Goal: Find specific page/section: Find specific page/section

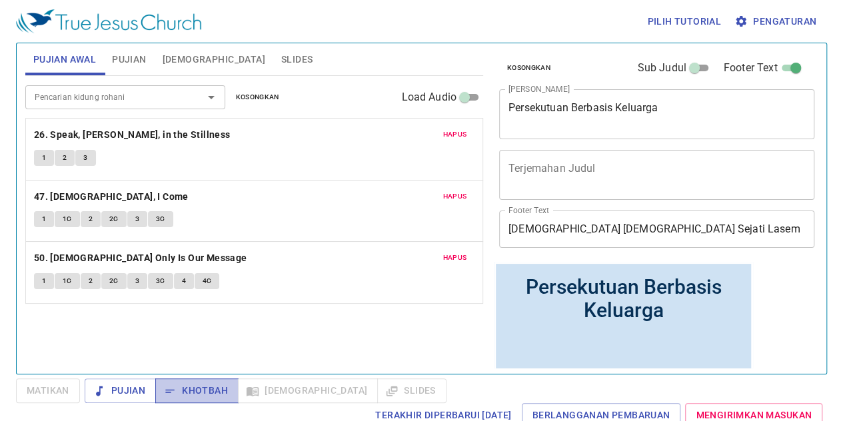
click at [181, 392] on span "Khotbah" at bounding box center [197, 390] width 62 height 17
click at [41, 155] on button "1" at bounding box center [44, 158] width 20 height 16
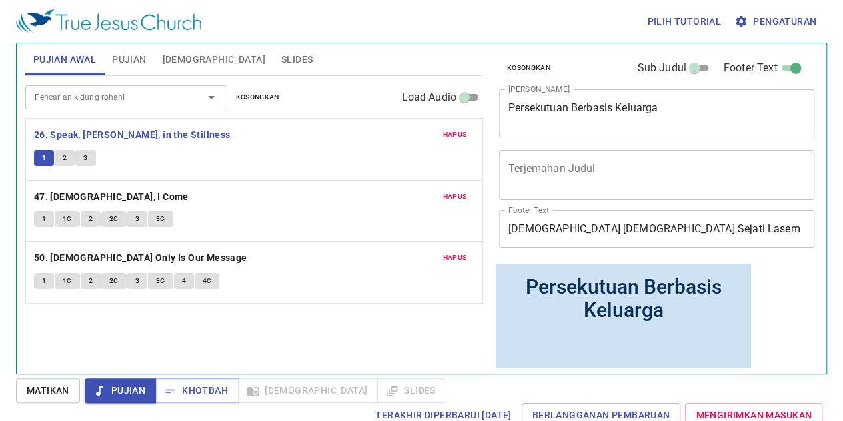
drag, startPoint x: 780, startPoint y: 9, endPoint x: 781, endPoint y: 17, distance: 8.0
click at [782, 10] on div "Pilih tutorial Pengaturan" at bounding box center [419, 21] width 806 height 43
click at [780, 22] on span "Pengaturan" at bounding box center [776, 21] width 79 height 17
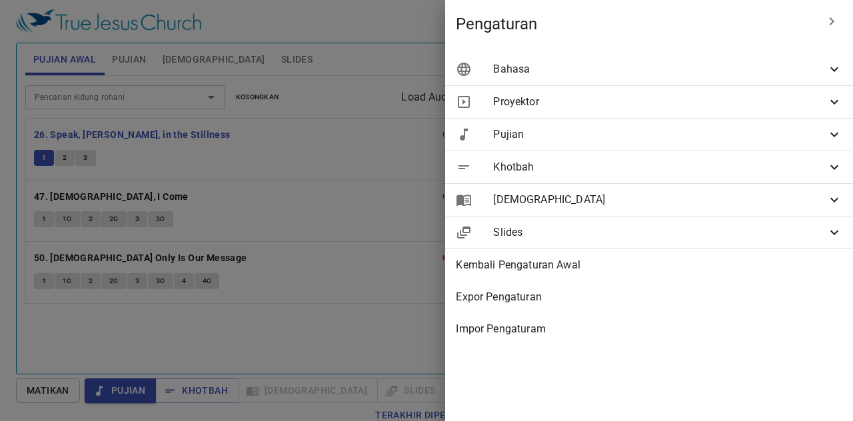
click at [813, 61] on span "Bahasa" at bounding box center [659, 69] width 333 height 16
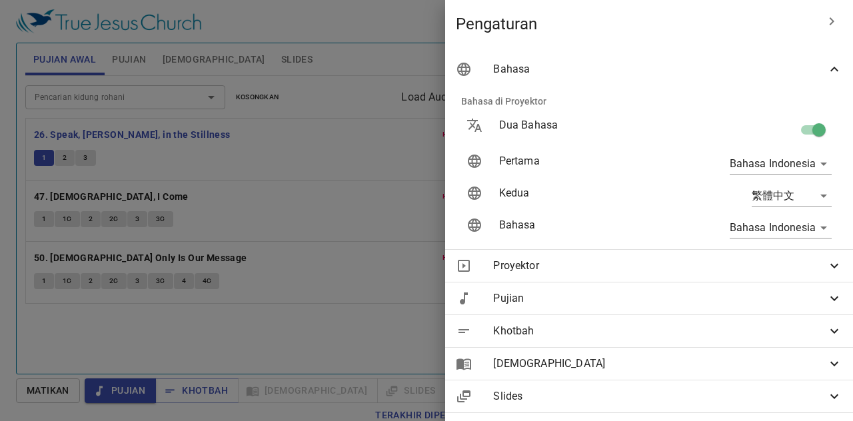
click at [803, 140] on input "checkbox" at bounding box center [819, 132] width 76 height 25
checkbox input "false"
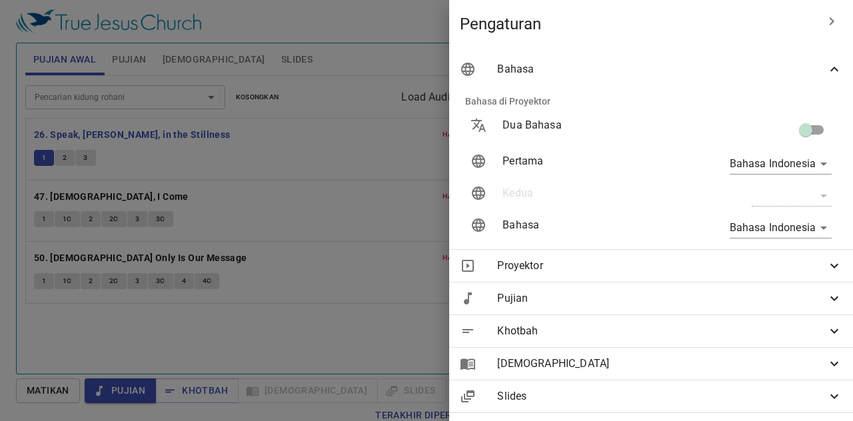
drag, startPoint x: 326, startPoint y: 17, endPoint x: 472, endPoint y: 2, distance: 146.7
click at [330, 17] on div at bounding box center [426, 210] width 853 height 421
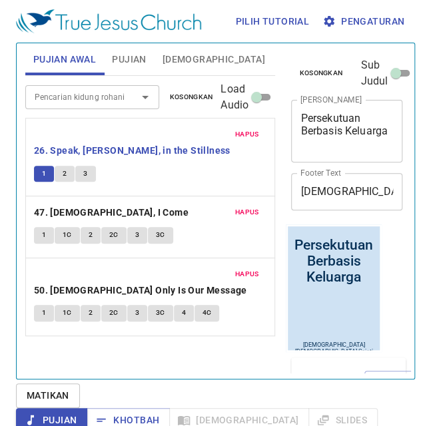
click at [93, 166] on button "3" at bounding box center [85, 174] width 20 height 16
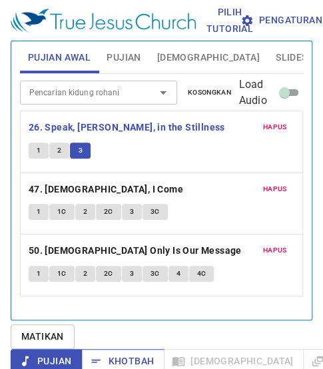
click at [116, 359] on span "Khotbah" at bounding box center [123, 361] width 62 height 17
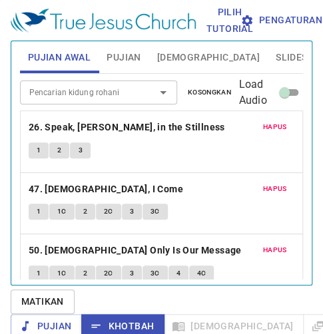
click at [104, 97] on input "Pencarian kidung rohani" at bounding box center [79, 92] width 110 height 15
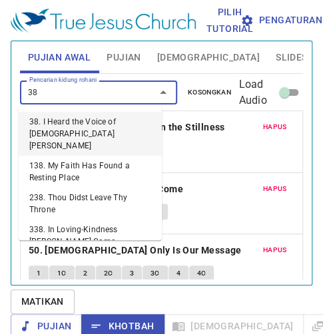
type input "382"
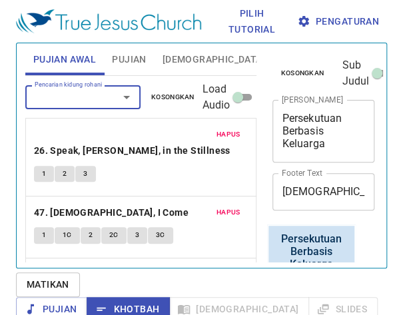
click at [84, 102] on input "Pencarian kidung rohani" at bounding box center [63, 96] width 68 height 15
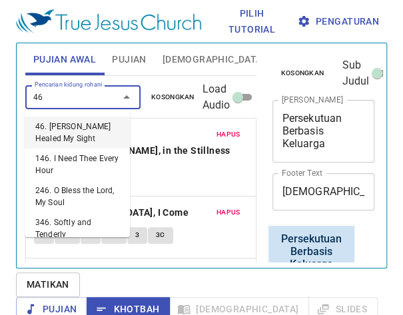
type input "466"
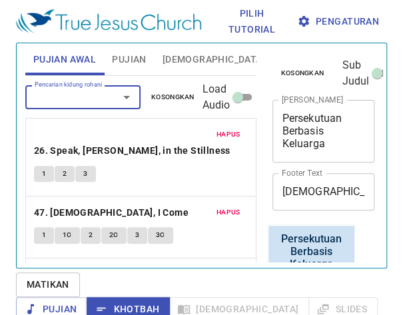
click at [73, 94] on input "Pencarian kidung rohani" at bounding box center [63, 96] width 68 height 15
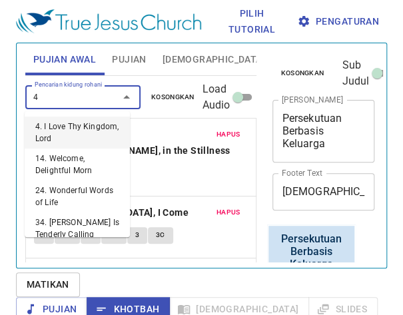
type input "46"
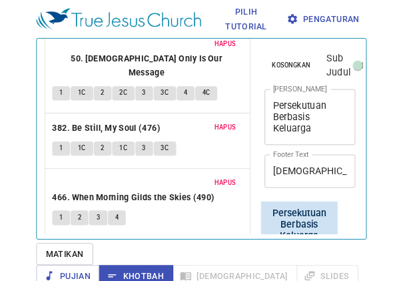
scroll to position [239, 0]
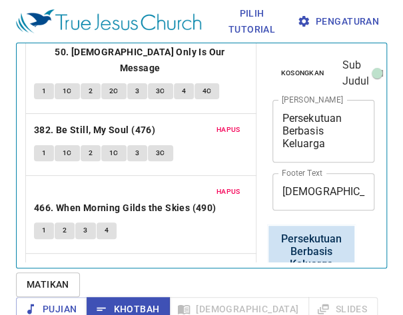
click at [44, 287] on span "1" at bounding box center [44, 293] width 4 height 12
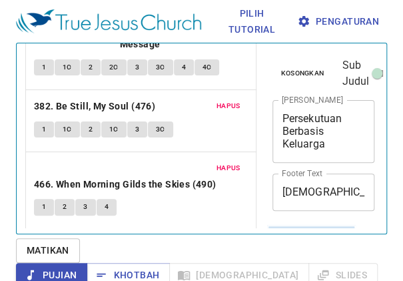
scroll to position [273, 0]
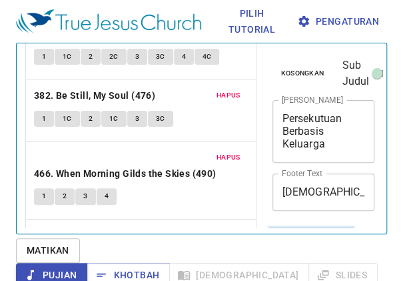
click at [42, 252] on span "1" at bounding box center [44, 258] width 4 height 12
click at [228, 151] on span "Hapus" at bounding box center [229, 157] width 24 height 12
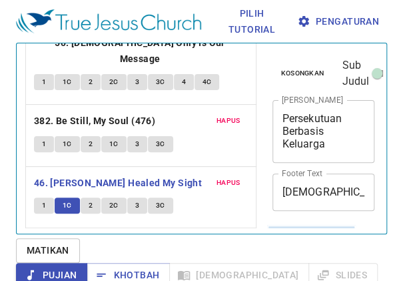
scroll to position [196, 0]
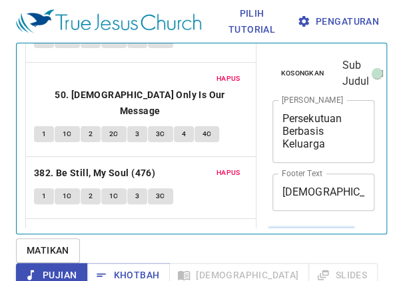
click at [218, 167] on span "Hapus" at bounding box center [229, 173] width 24 height 12
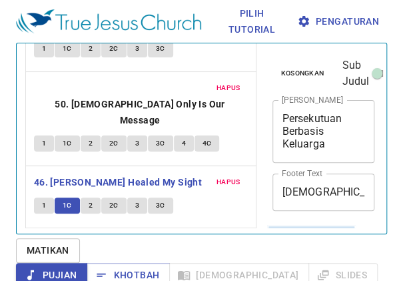
scroll to position [135, 0]
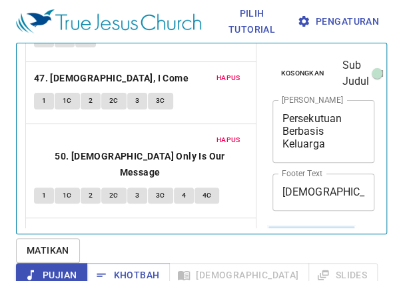
click at [218, 134] on span "Hapus" at bounding box center [229, 140] width 24 height 12
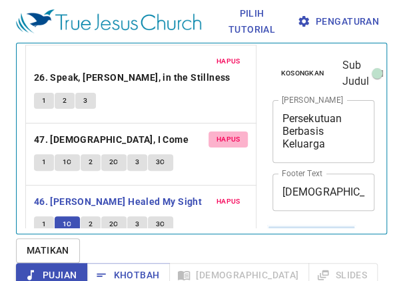
click at [218, 133] on span "Hapus" at bounding box center [229, 139] width 24 height 12
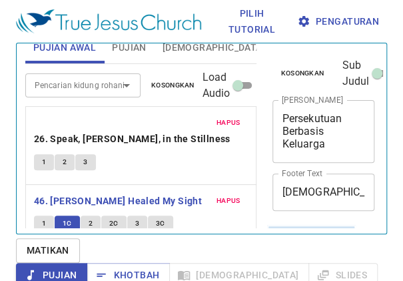
scroll to position [30, 0]
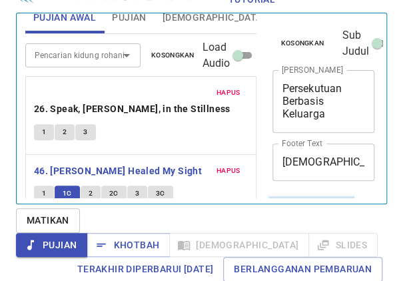
click at [73, 185] on button "1C" at bounding box center [67, 193] width 25 height 16
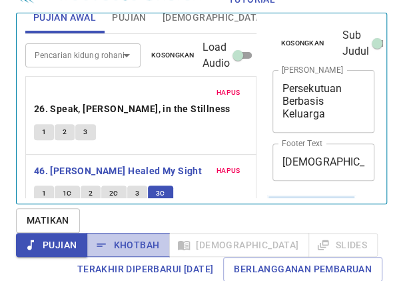
click at [159, 237] on span "Khotbah" at bounding box center [128, 245] width 62 height 17
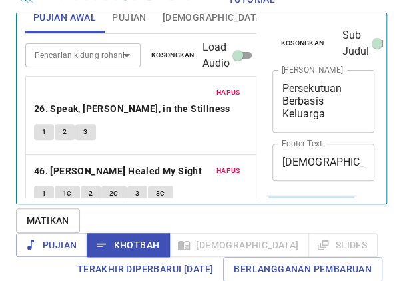
click at [100, 50] on div at bounding box center [117, 55] width 35 height 19
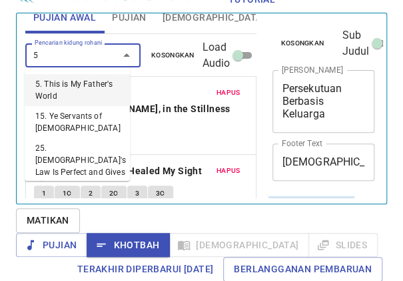
type input "58"
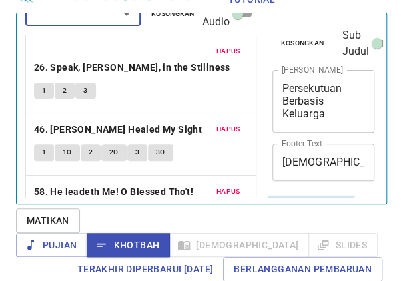
scroll to position [73, 0]
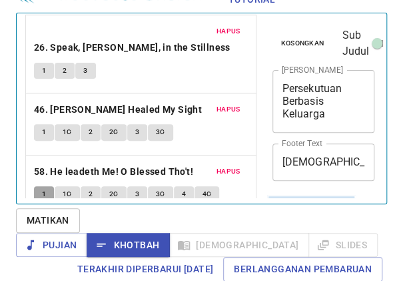
click at [44, 188] on span "1" at bounding box center [44, 194] width 4 height 12
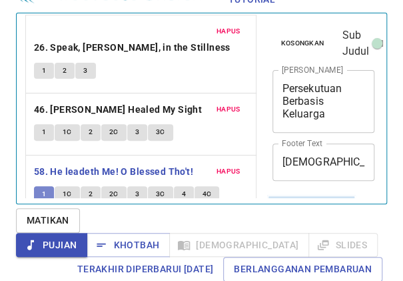
click at [47, 186] on button "1" at bounding box center [44, 194] width 20 height 16
click at [64, 188] on span "1C" at bounding box center [67, 194] width 9 height 12
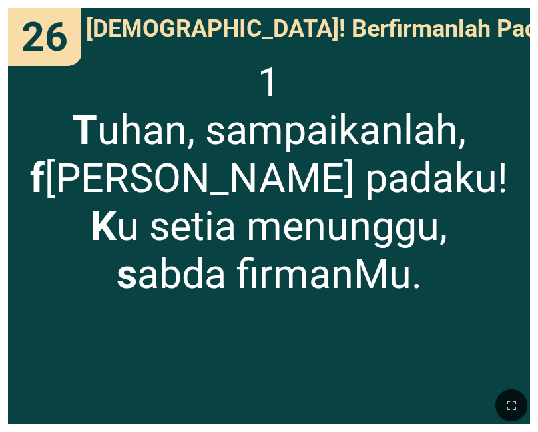
click at [31, 237] on div "1 T uhan, sampaikanlah, f [PERSON_NAME] padaku! K u setia menunggu, s abda firm…" at bounding box center [269, 236] width 522 height 374
click at [425, 318] on div "1 T uhan, sampaikanlah, f [PERSON_NAME] padaku! K u setia menunggu, s abda firm…" at bounding box center [269, 236] width 522 height 374
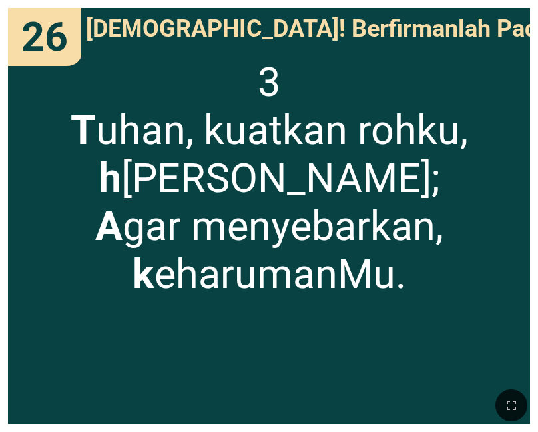
click at [71, 54] on div "26" at bounding box center [44, 37] width 73 height 58
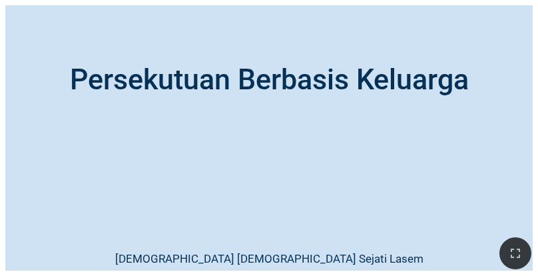
click at [305, 265] on div at bounding box center [269, 253] width 538 height 46
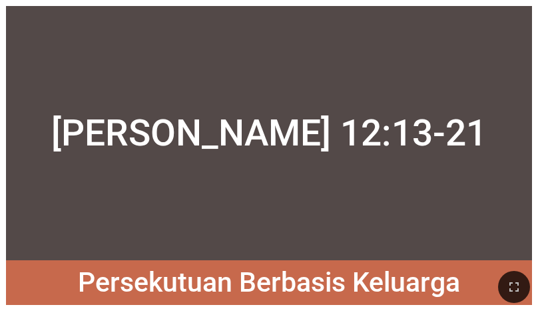
click at [264, 239] on div "Lukas 12:13-21" at bounding box center [269, 133] width 526 height 254
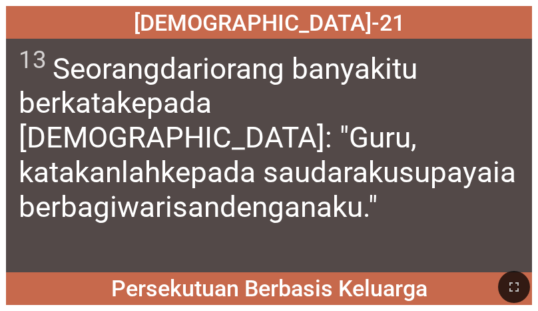
click at [303, 221] on div "13 Seorang dari orang banyak itu berkata kepada Yesus : "Guru , katakanlah kepa…" at bounding box center [269, 155] width 526 height 233
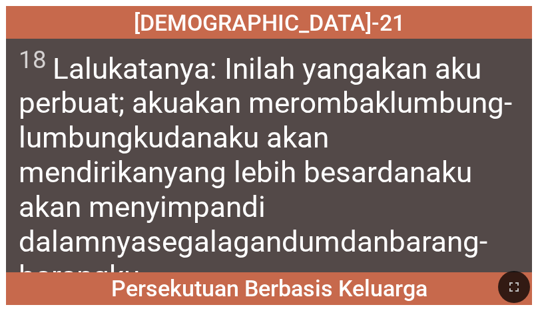
click at [193, 238] on wg2532 "barang-barangku ." at bounding box center [253, 258] width 469 height 69
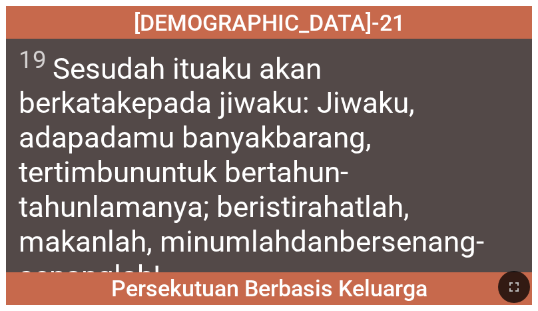
click at [330, 237] on wg1519 "bersenang-senanglah !" at bounding box center [252, 258] width 466 height 69
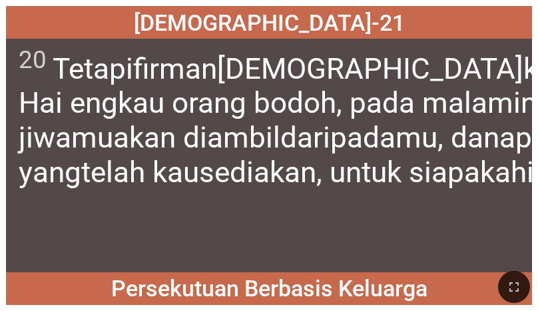
click at [255, 257] on div "20 Tetapi firman Allah kepadanya : Hai engkau orang bodoh , pada malam ini juga…" at bounding box center [269, 155] width 526 height 233
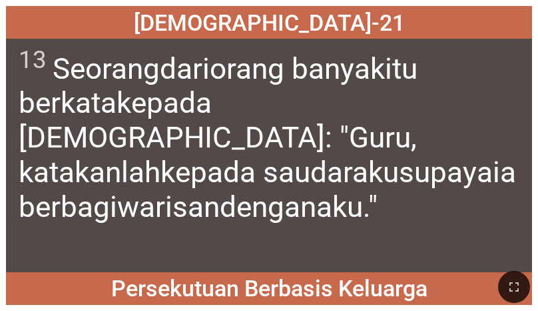
click at [354, 249] on div "13 Seorang dari orang banyak itu berkata kepada Yesus : "Guru , katakanlah kepa…" at bounding box center [269, 155] width 526 height 233
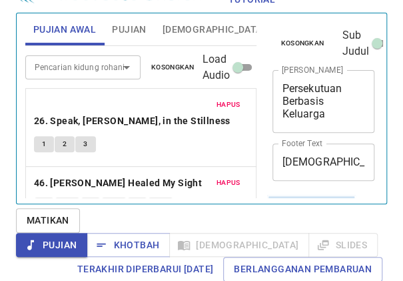
scroll to position [73, 0]
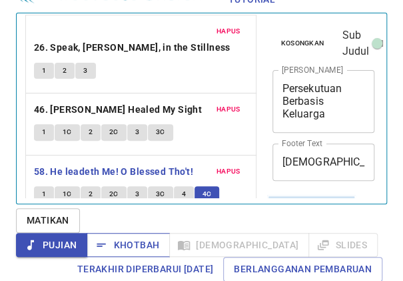
click at [159, 237] on span "Khotbah" at bounding box center [128, 245] width 62 height 17
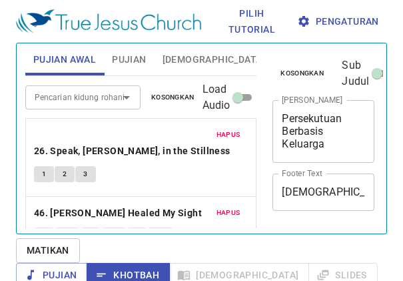
scroll to position [30, 0]
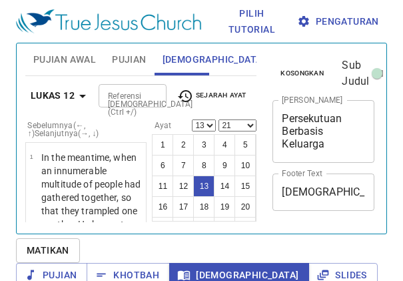
select select "13"
select select "21"
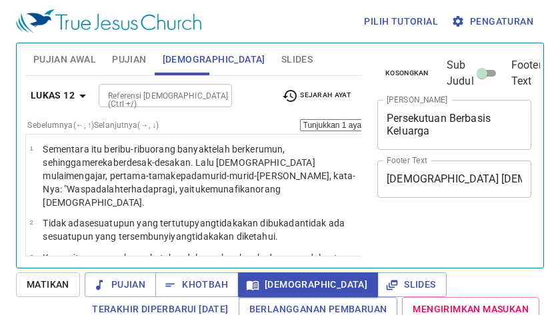
select select "13"
select select "21"
select select "13"
select select "21"
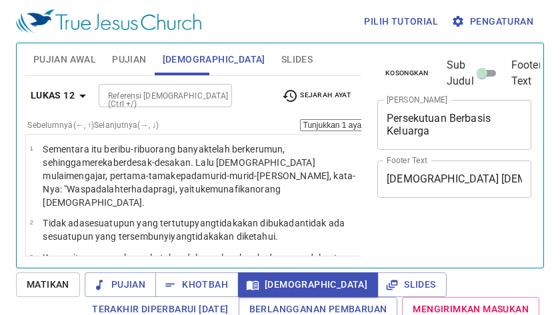
scroll to position [6, 0]
select select "13"
select select "21"
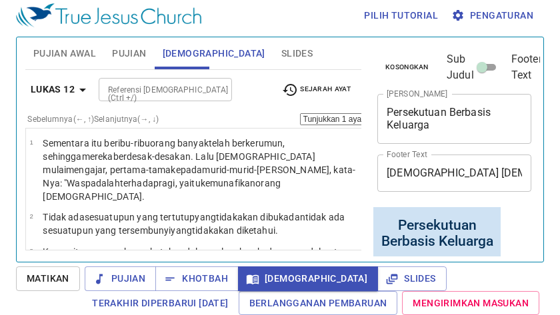
scroll to position [0, 39]
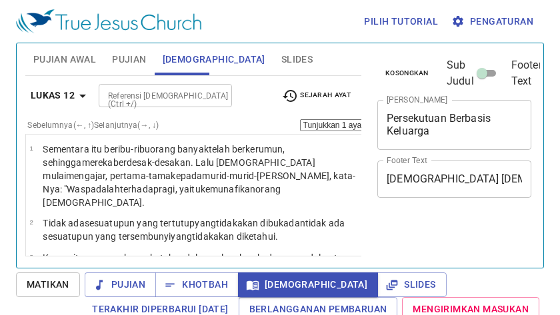
select select "13"
select select "21"
select select "13"
select select "21"
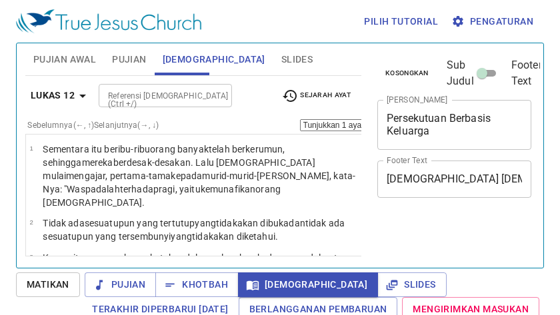
scroll to position [6, 0]
select select "13"
select select "21"
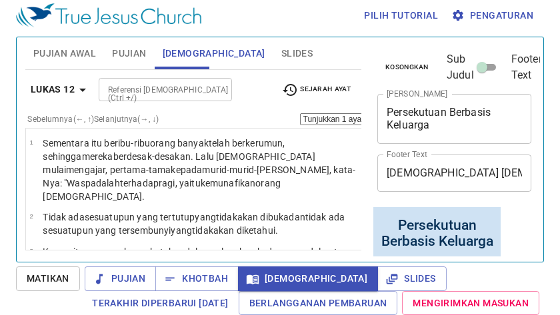
scroll to position [0, 39]
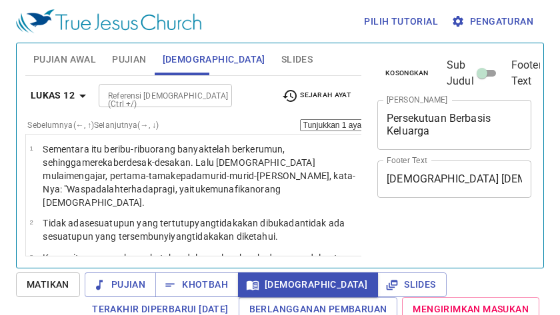
select select "13"
select select "21"
select select "13"
select select "21"
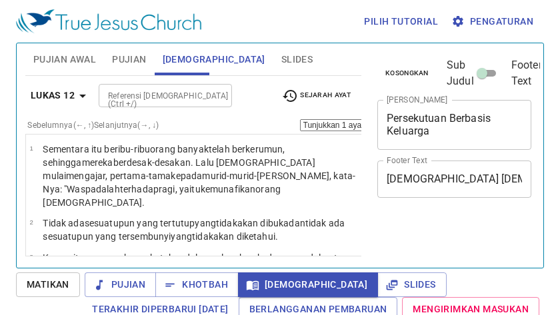
select select "13"
select select "21"
select select "13"
select select "21"
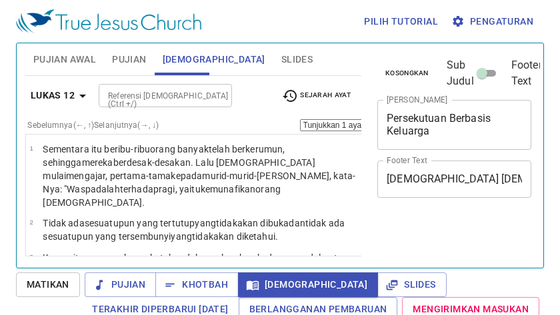
scroll to position [6, 0]
select select "13"
select select "21"
select select "13"
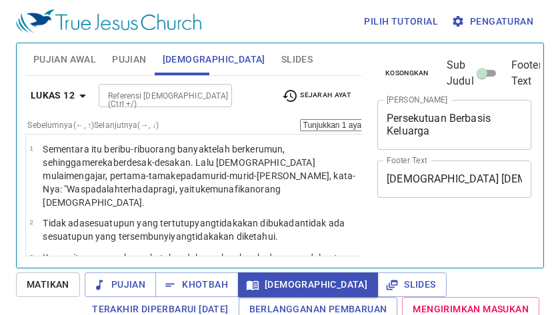
select select "21"
select select "13"
select select "21"
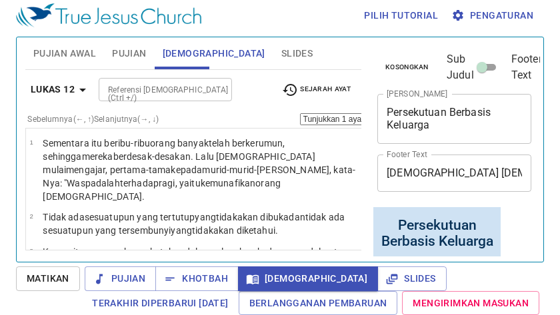
scroll to position [0, 39]
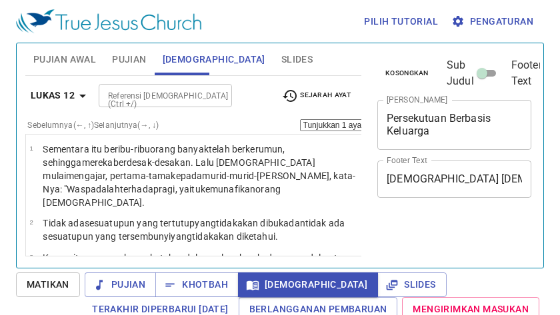
select select "13"
select select "21"
